Goal: Information Seeking & Learning: Learn about a topic

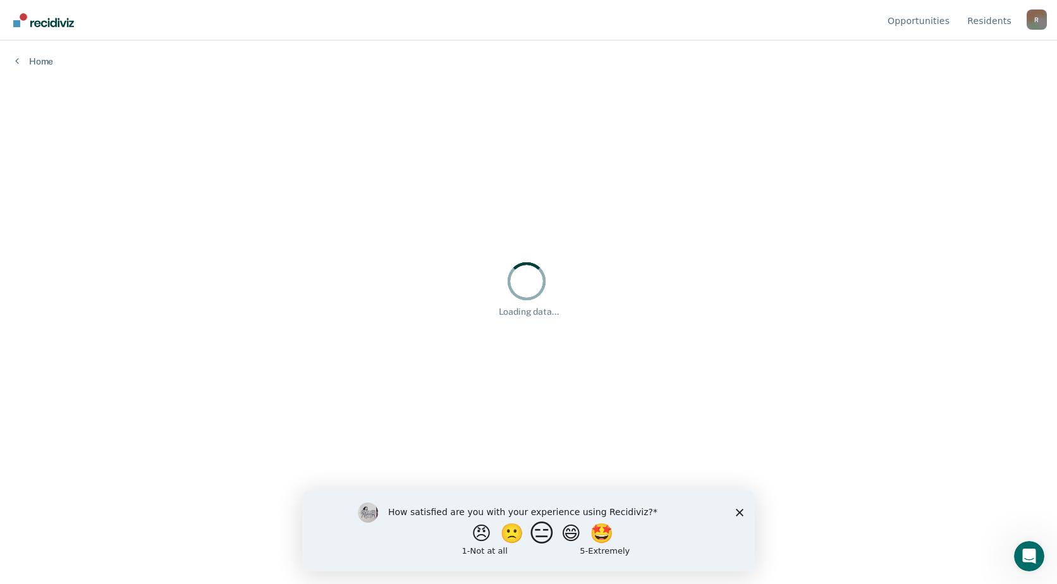
click at [540, 531] on button "😑" at bounding box center [544, 532] width 30 height 25
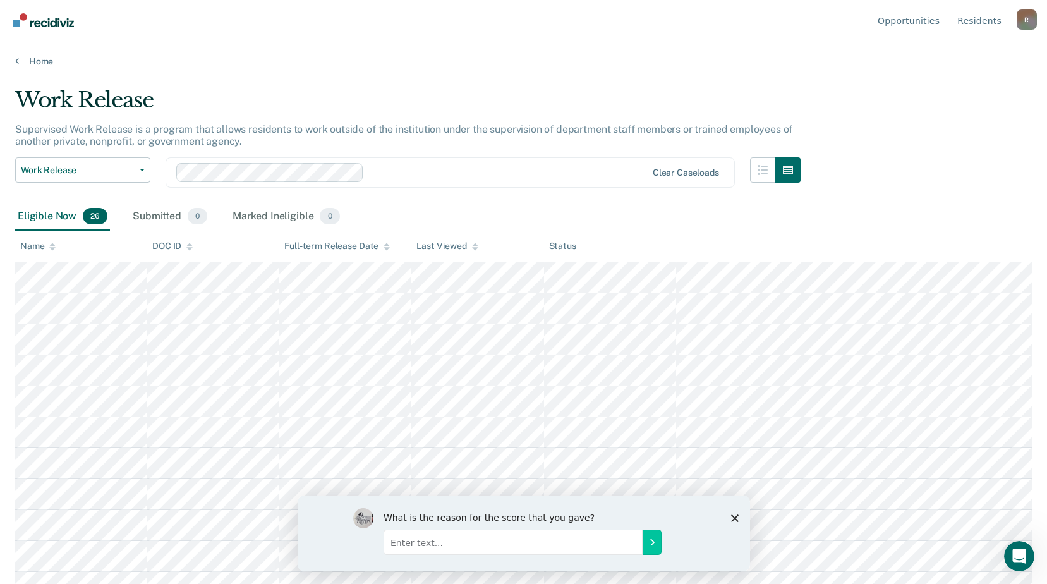
click at [741, 519] on div "What is the reason for the score that you gave?" at bounding box center [523, 533] width 453 height 76
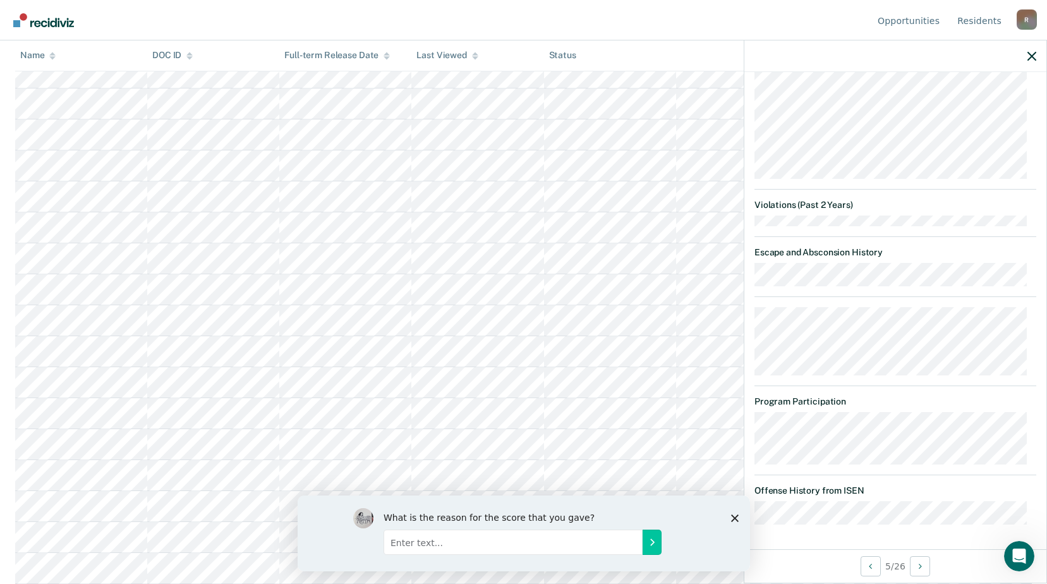
scroll to position [693, 0]
